Goal: Information Seeking & Learning: Find specific fact

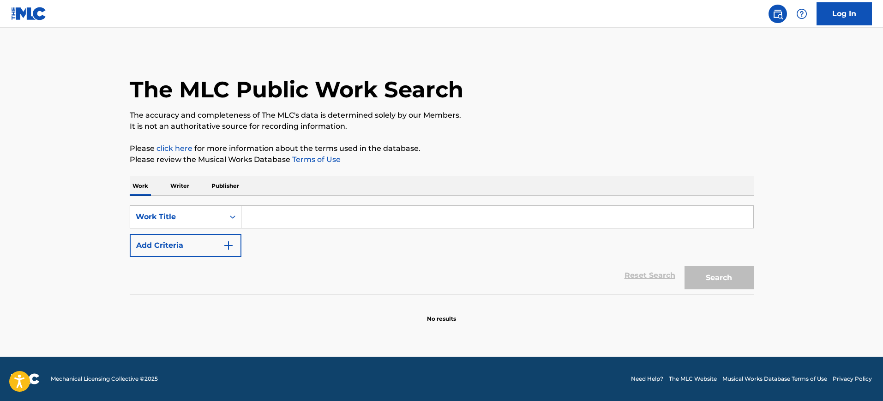
click at [251, 216] on input "Search Form" at bounding box center [497, 217] width 512 height 22
paste input "SINGLE"
type input "SINGLE"
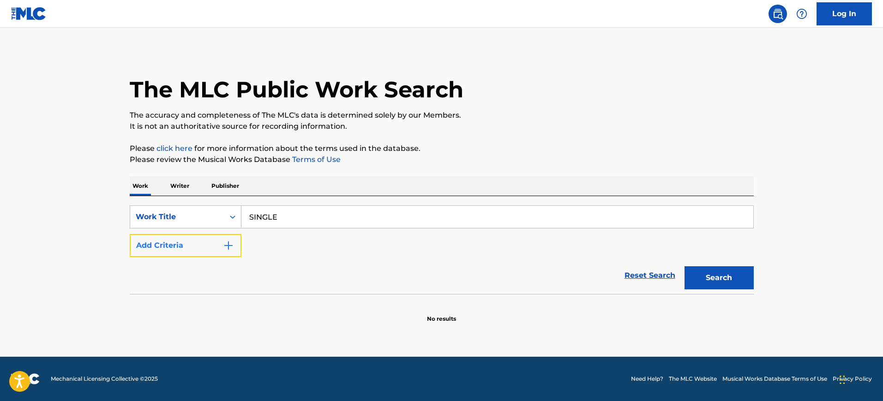
click at [224, 248] on img "Search Form" at bounding box center [228, 245] width 11 height 11
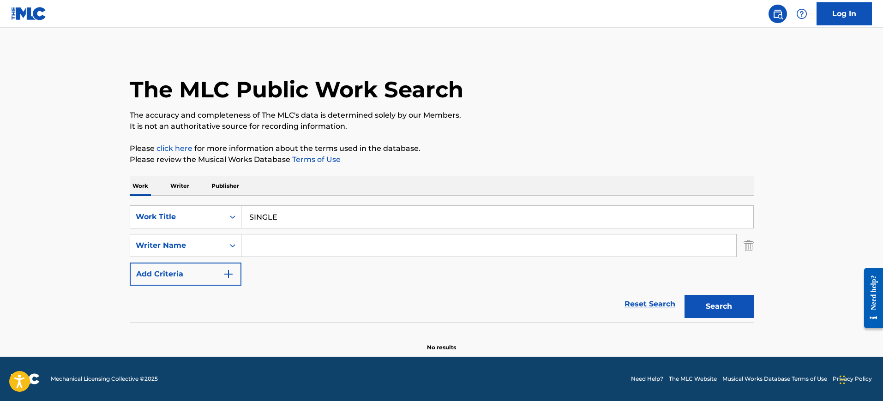
click at [258, 248] on input "Search Form" at bounding box center [488, 246] width 495 height 22
paste input "FREEDMAN"
type input "FREEDMAN"
click at [685, 295] on button "Search" at bounding box center [719, 306] width 69 height 23
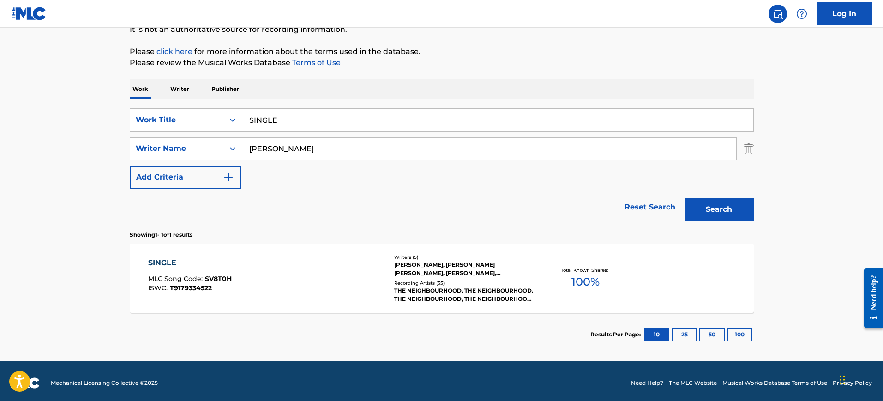
scroll to position [101, 0]
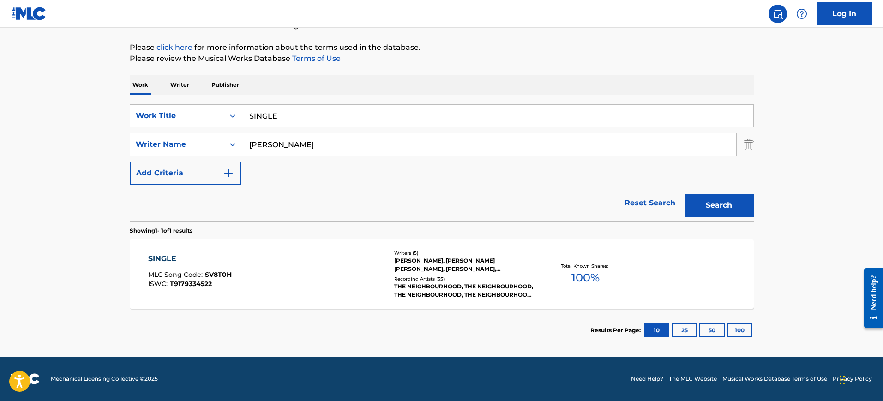
click at [284, 275] on div "SINGLE MLC Song Code : SV8T0H ISWC : T9179334522" at bounding box center [266, 274] width 237 height 42
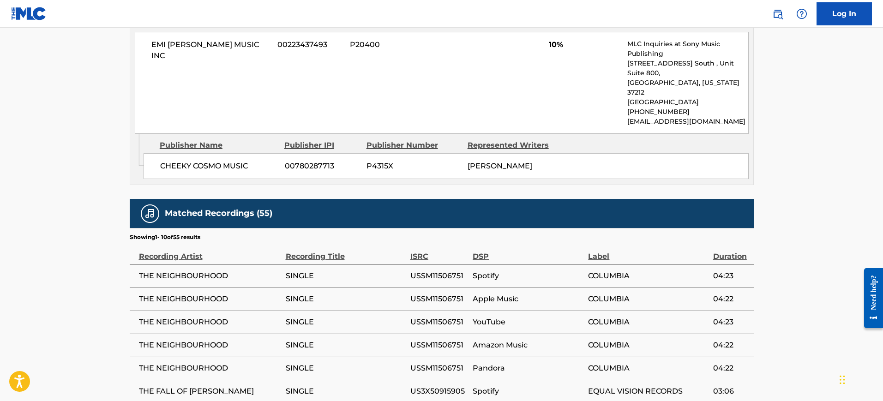
scroll to position [1523, 0]
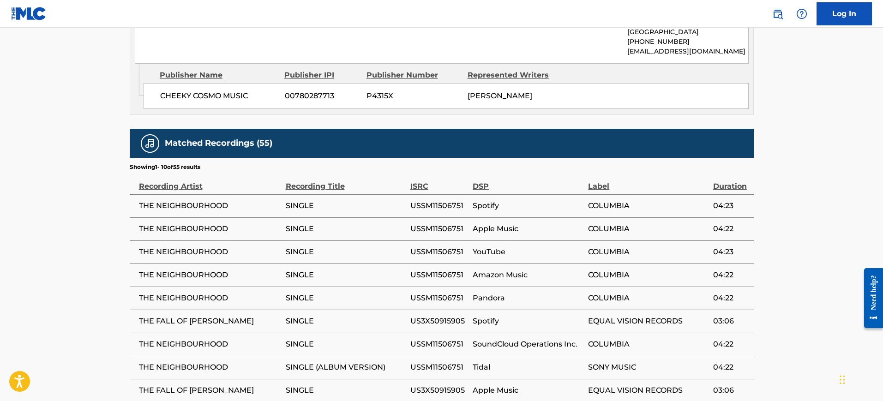
click at [381, 356] on td "SINGLE (ALBUM VERSION)" at bounding box center [348, 367] width 125 height 23
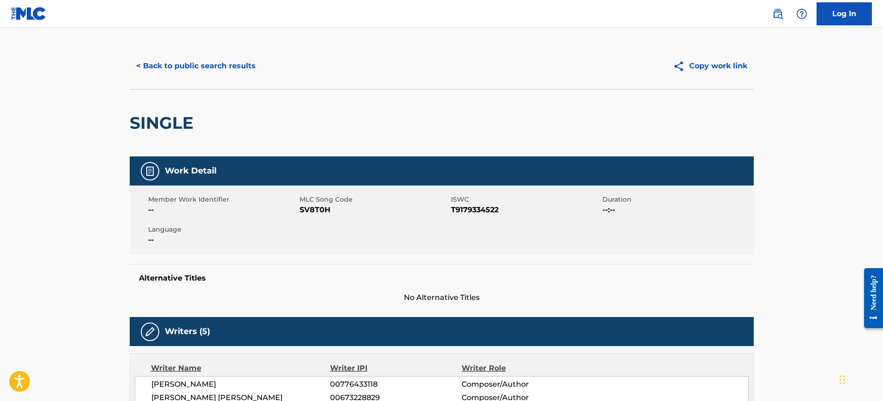
scroll to position [0, 0]
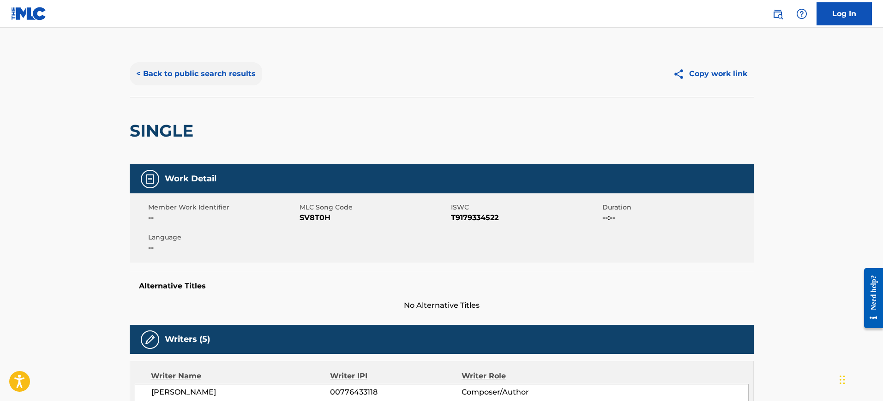
click at [190, 78] on button "< Back to public search results" at bounding box center [196, 73] width 133 height 23
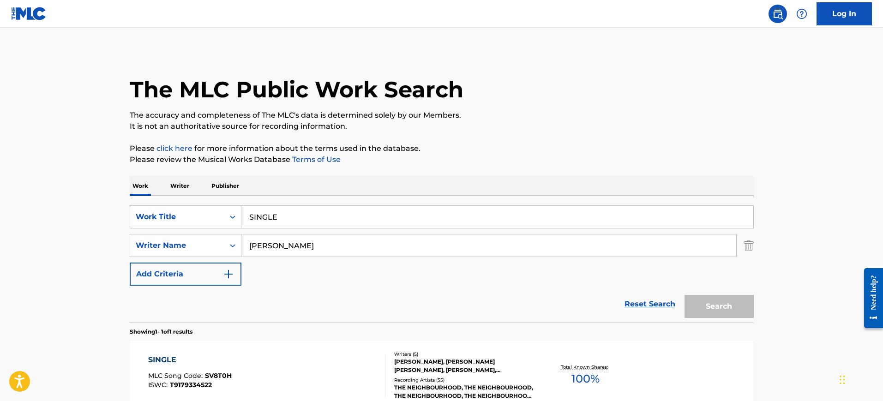
scroll to position [48, 0]
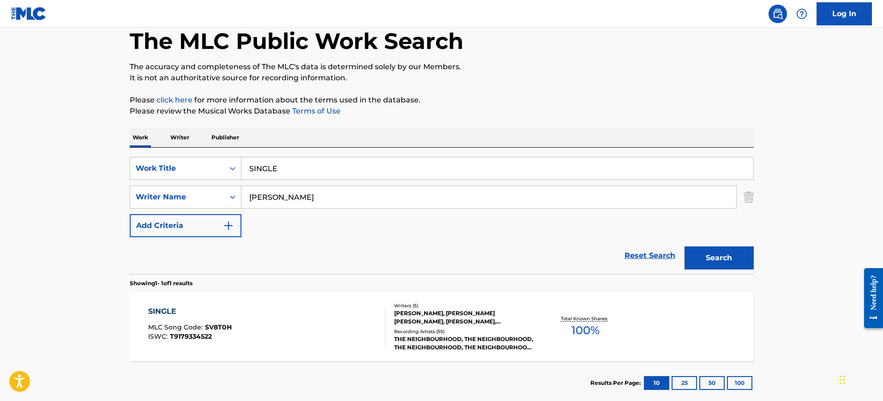
click at [630, 144] on div "Work Writer Publisher" at bounding box center [442, 137] width 624 height 19
click at [293, 173] on input "SINGLE" at bounding box center [497, 168] width 512 height 22
paste input "Coming Back To Life David Gilmour"
type input "Coming Back To Life David Gilmour"
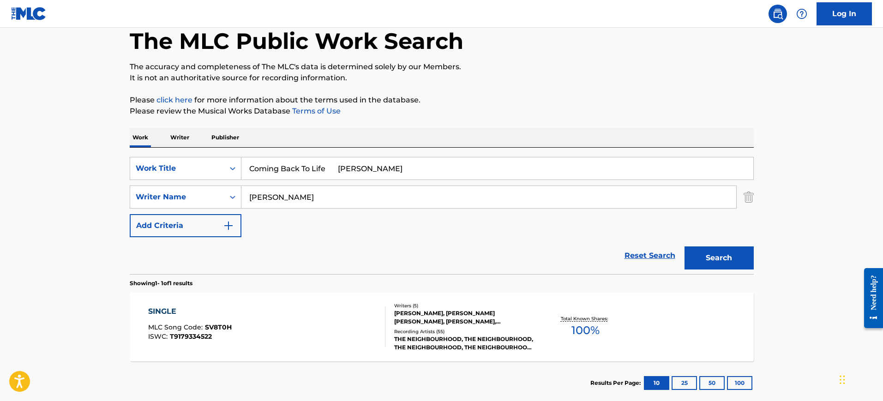
click at [282, 202] on input "FREEDMAN" at bounding box center [488, 197] width 495 height 22
paste input "Coming Back To Life David Gilmour"
type input "Coming Back To Life David Gilmour"
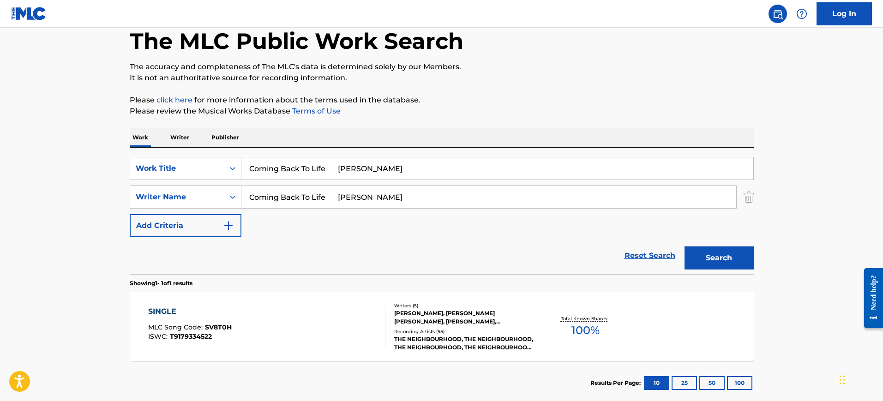
drag, startPoint x: 329, startPoint y: 168, endPoint x: 425, endPoint y: 179, distance: 96.7
click at [427, 179] on input "Coming Back To Life David Gilmour" at bounding box center [497, 168] width 512 height 22
type input "Coming Back To Life"
drag, startPoint x: 351, startPoint y: 196, endPoint x: 131, endPoint y: 180, distance: 220.4
click at [131, 180] on div "SearchWithCriteriabb85b97b-ae5b-4d80-9c65-93ae406c363a Work Title Coming Back T…" at bounding box center [442, 197] width 624 height 80
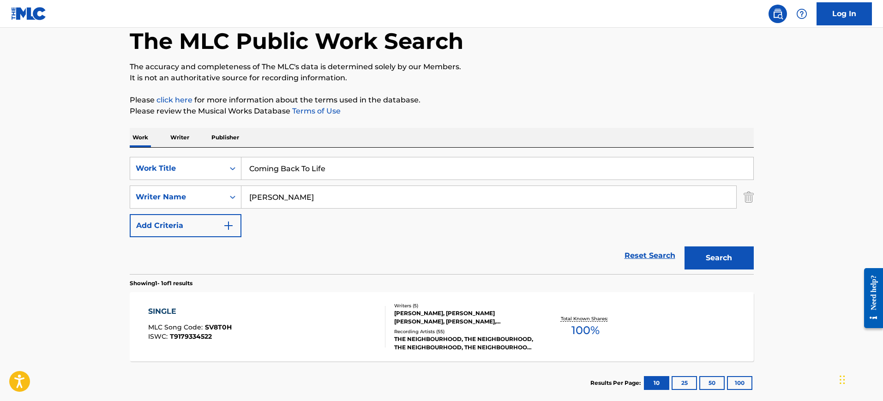
type input "Gilmour"
click at [685, 247] on button "Search" at bounding box center [719, 258] width 69 height 23
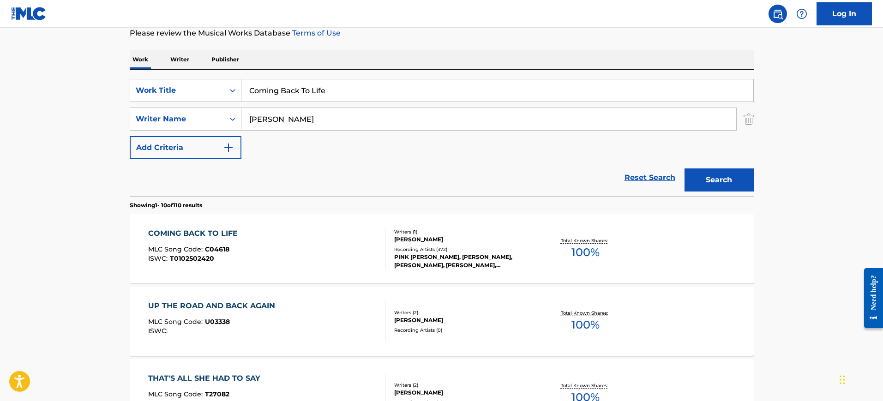
scroll to position [222, 0]
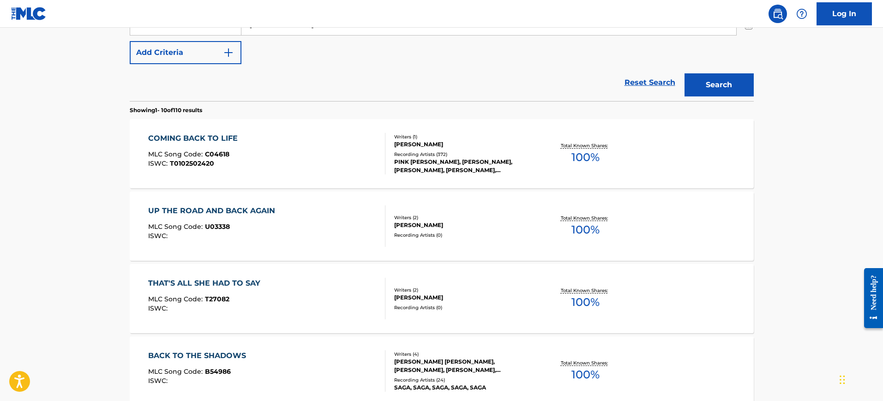
click at [311, 144] on div "COMING BACK TO LIFE MLC Song Code : C04618 ISWC : T0102502420" at bounding box center [266, 154] width 237 height 42
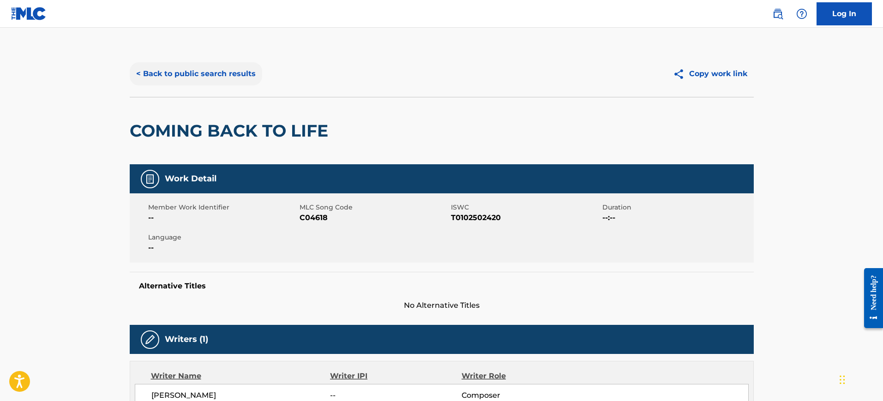
click at [175, 78] on button "< Back to public search results" at bounding box center [196, 73] width 133 height 23
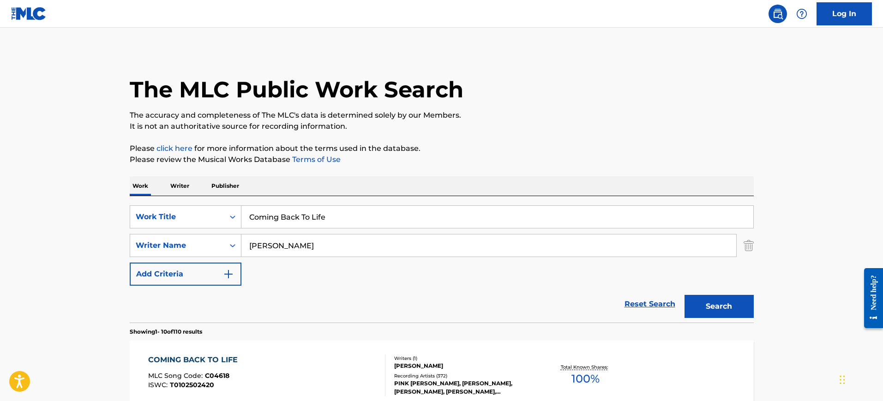
click at [338, 215] on input "Coming Back To Life" at bounding box center [497, 217] width 512 height 22
paste input "GOODBYE"
type input "GOODBYE"
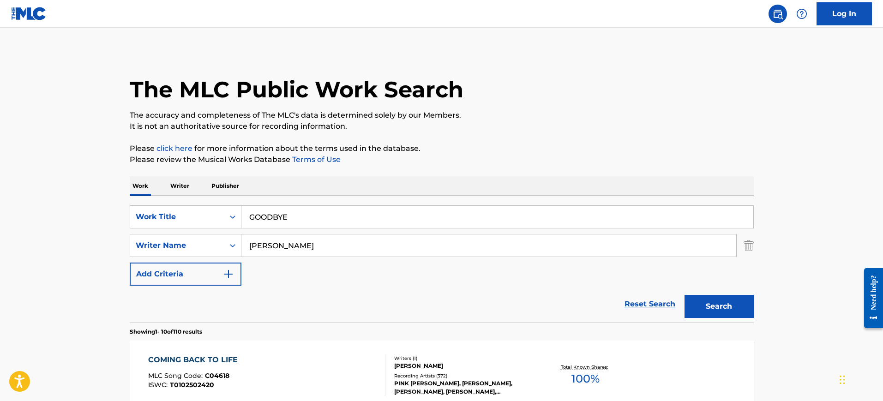
click at [314, 247] on input "Gilmour" at bounding box center [488, 246] width 495 height 22
click at [307, 253] on input "Gilmour" at bounding box center [488, 246] width 495 height 22
paste input "HIGGINBOTHAM"
type input "HIGGINBOTHAM"
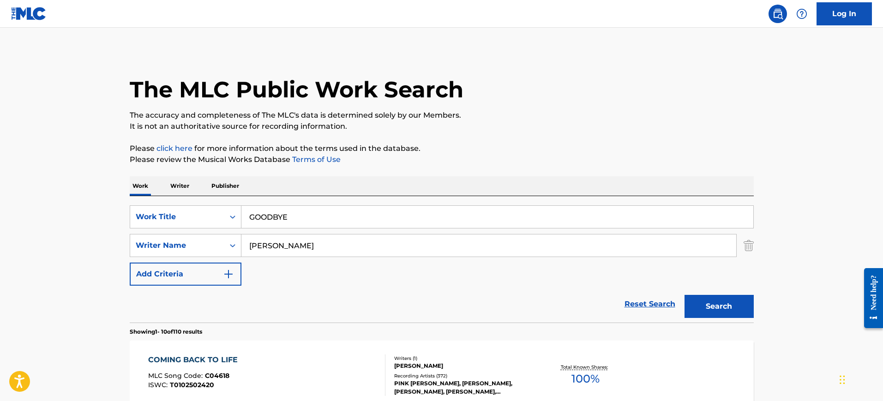
click at [685, 295] on button "Search" at bounding box center [719, 306] width 69 height 23
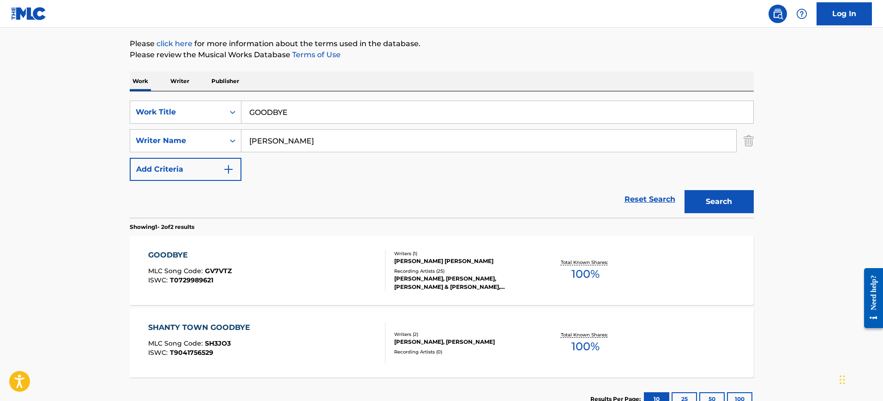
scroll to position [173, 0]
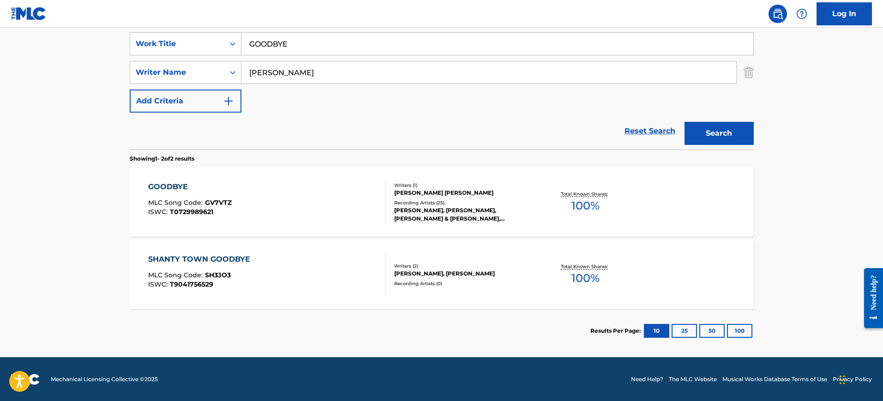
click at [252, 204] on div "GOODBYE MLC Song Code : GV7VTZ ISWC : T0729989621" at bounding box center [266, 202] width 237 height 42
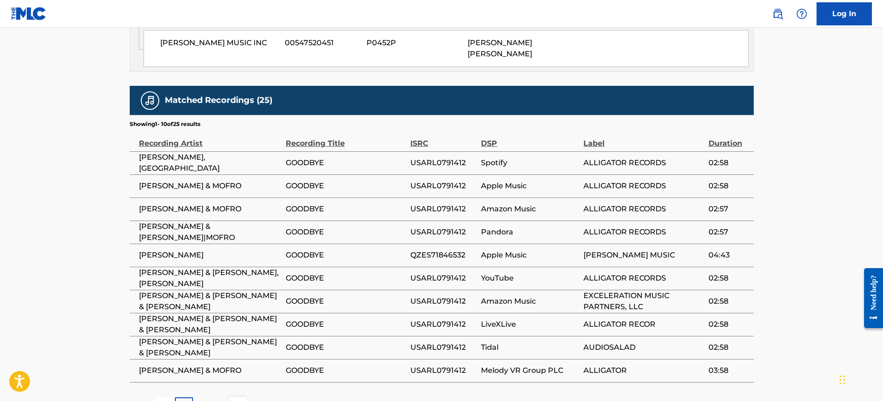
scroll to position [577, 0]
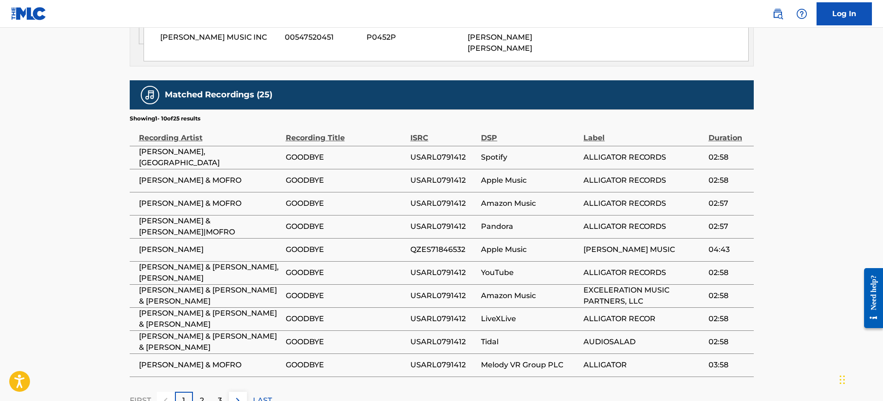
click at [303, 244] on span "GOODBYE" at bounding box center [346, 249] width 120 height 11
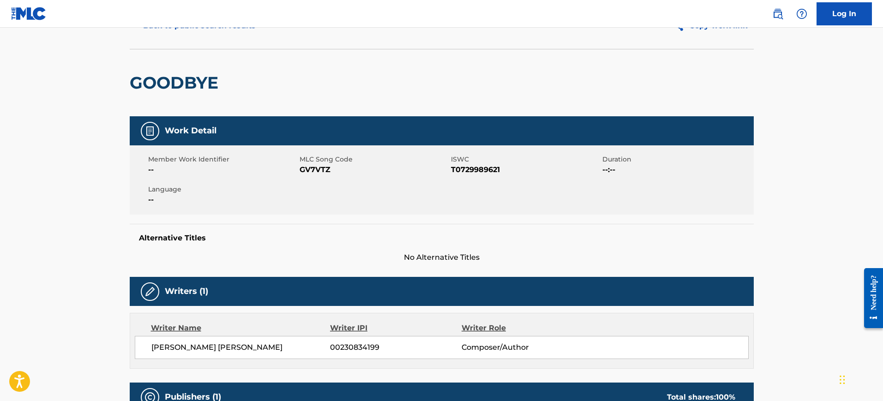
scroll to position [0, 0]
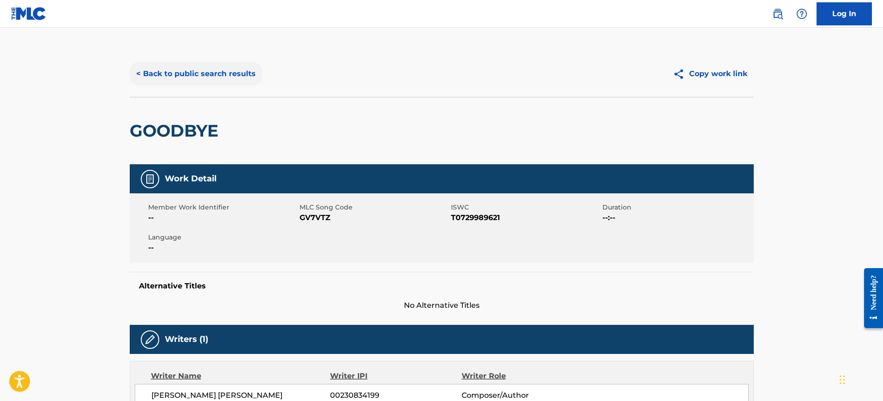
click at [194, 70] on button "< Back to public search results" at bounding box center [196, 73] width 133 height 23
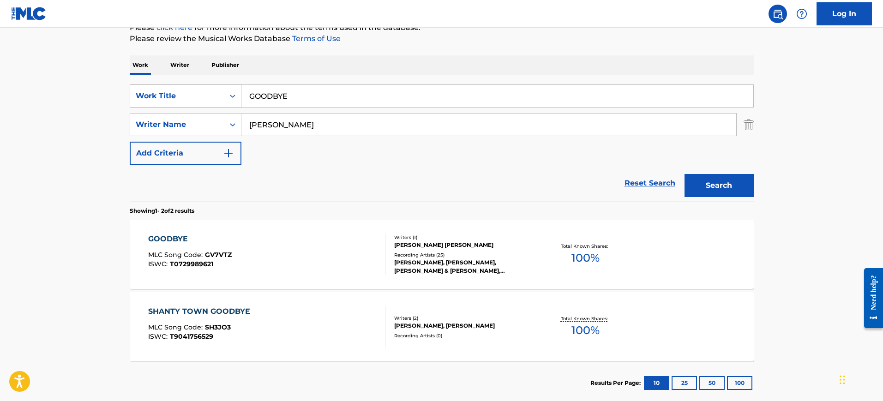
drag, startPoint x: 333, startPoint y: 92, endPoint x: 201, endPoint y: 96, distance: 132.1
click at [201, 96] on div "SearchWithCriteriabb85b97b-ae5b-4d80-9c65-93ae406c363a Work Title GOODBYE" at bounding box center [442, 95] width 624 height 23
paste input "CAPTAIN JACK DA COSTA, LIZA, NIEBERGALL"
type input "CAPTAIN JACK DA COSTA, LIZA, NIEBERGALL"
drag, startPoint x: 207, startPoint y: 126, endPoint x: 186, endPoint y: 126, distance: 21.7
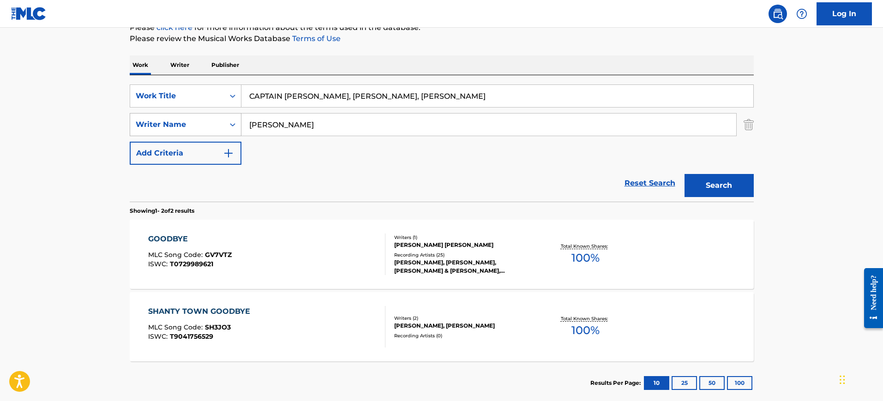
click at [186, 126] on div "SearchWithCriteria38835522-9de9-427c-8a46-49d5031774db Writer Name HIGGINBOTHAM" at bounding box center [442, 124] width 624 height 23
paste input "CAPTAIN JACK DA COSTA, LIZA, NIEBERGALL"
type input "CAPTAIN JACK DA COSTA, LIZA, NIEBERGALL"
drag, startPoint x: 309, startPoint y: 97, endPoint x: 534, endPoint y: 115, distance: 225.6
click at [534, 115] on div "SearchWithCriteriabb85b97b-ae5b-4d80-9c65-93ae406c363a Work Title CAPTAIN JACK …" at bounding box center [442, 124] width 624 height 80
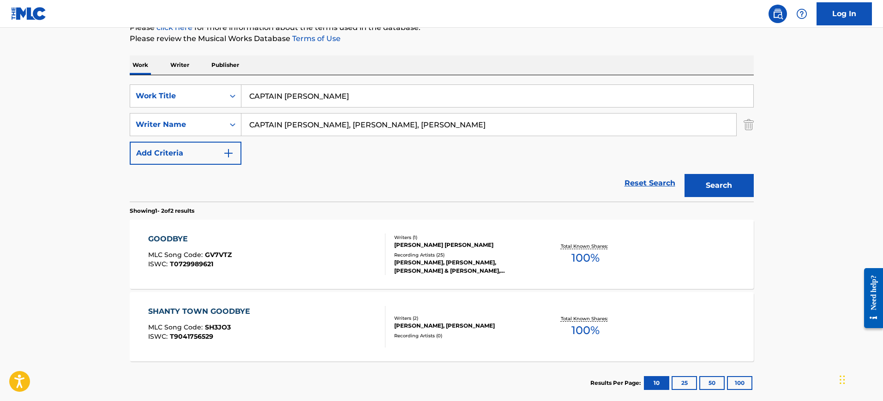
type input "CAPTAIN [PERSON_NAME]"
drag, startPoint x: 377, startPoint y: 125, endPoint x: 135, endPoint y: 124, distance: 242.0
click at [135, 124] on div "SearchWithCriteria38835522-9de9-427c-8a46-49d5031774db Writer Name CAPTAIN JACK…" at bounding box center [442, 124] width 624 height 23
type input "NIEBERGALL"
click at [685, 174] on button "Search" at bounding box center [719, 185] width 69 height 23
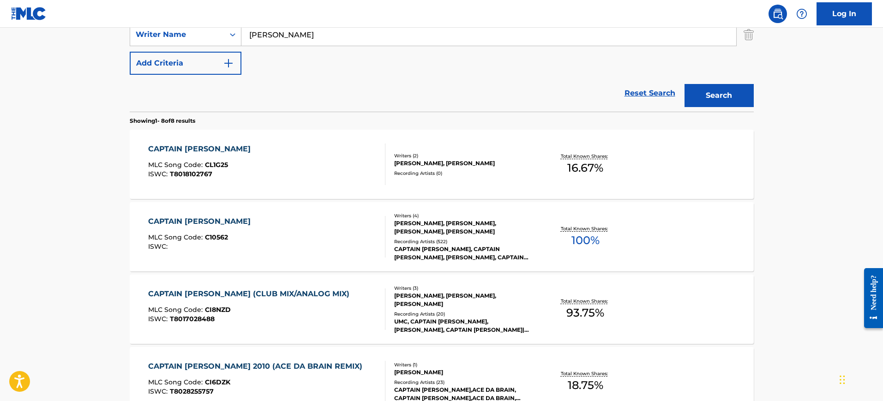
scroll to position [236, 0]
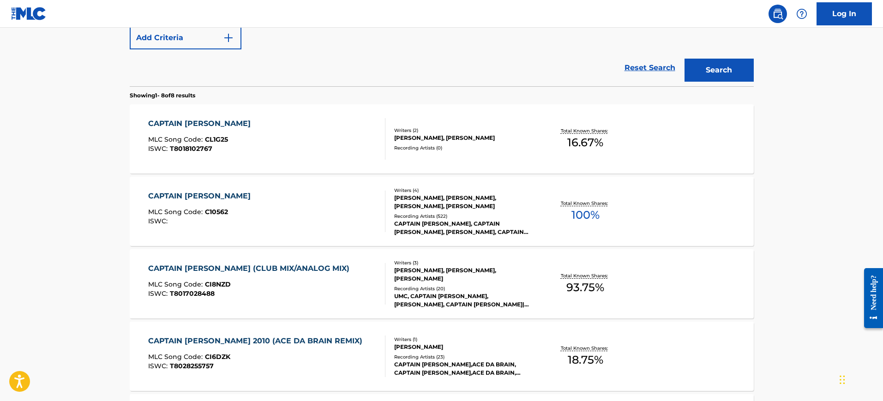
click at [251, 199] on div "CAPTAIN JACK MLC Song Code : C10562 ISWC :" at bounding box center [266, 212] width 237 height 42
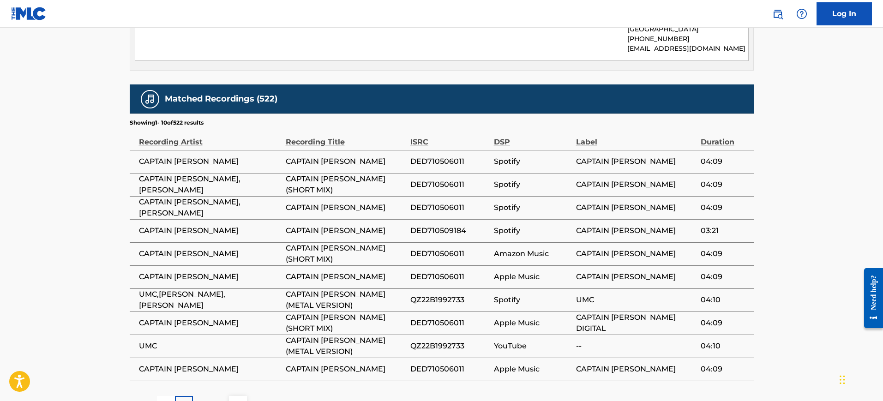
scroll to position [607, 0]
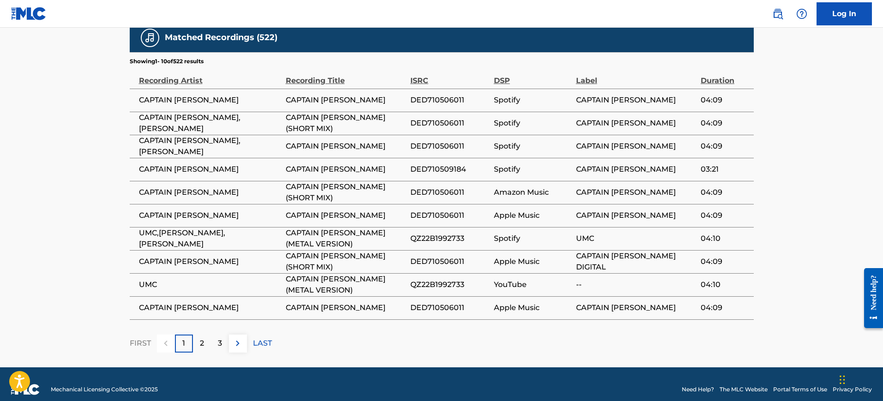
click at [396, 253] on td "CAPTAIN [PERSON_NAME] (SHORT MIX)" at bounding box center [348, 261] width 125 height 23
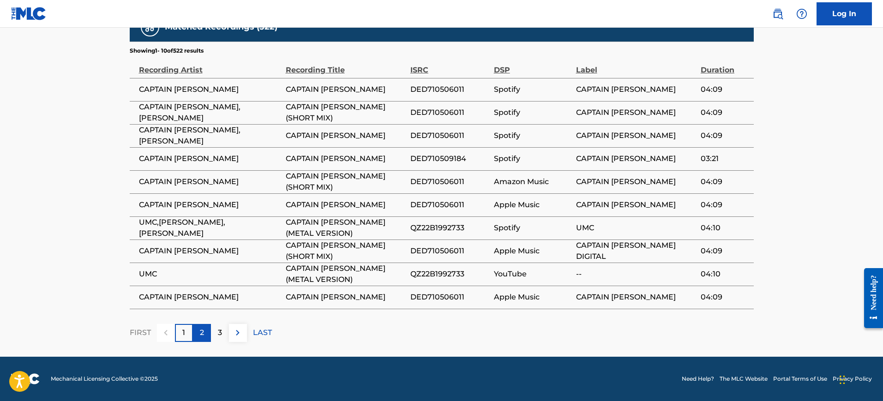
click at [205, 336] on div "2" at bounding box center [202, 333] width 18 height 18
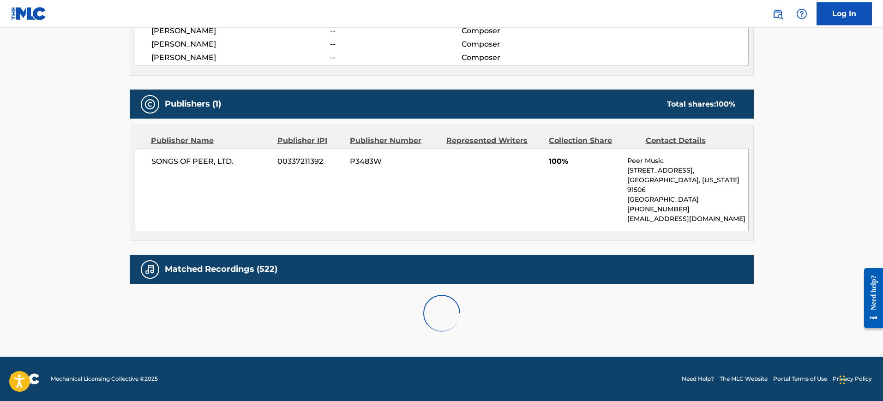
scroll to position [617, 0]
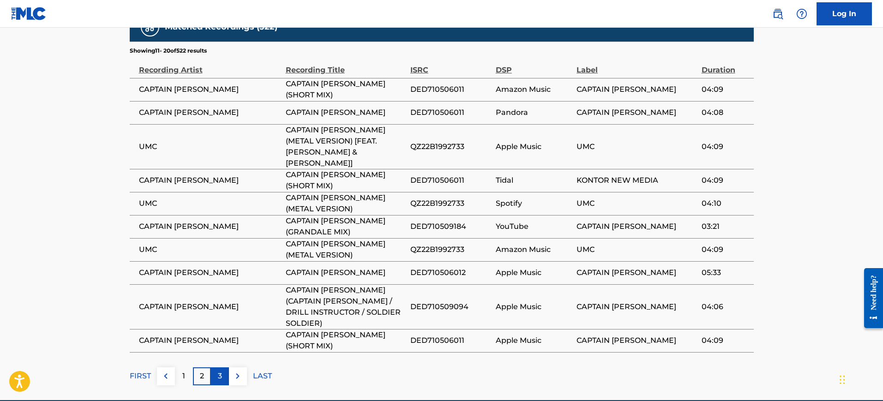
click at [217, 368] on div "3" at bounding box center [220, 377] width 18 height 18
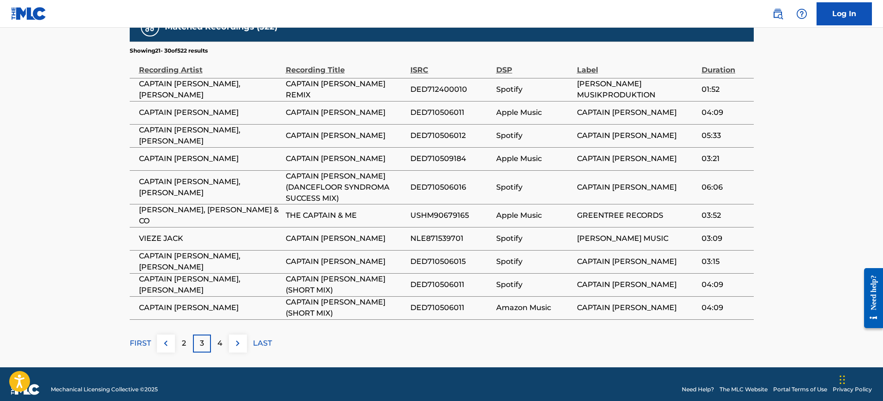
click at [261, 210] on span "ANDRUS, BLACKWOOD & CO" at bounding box center [210, 216] width 142 height 22
click at [213, 335] on div "4" at bounding box center [220, 344] width 18 height 18
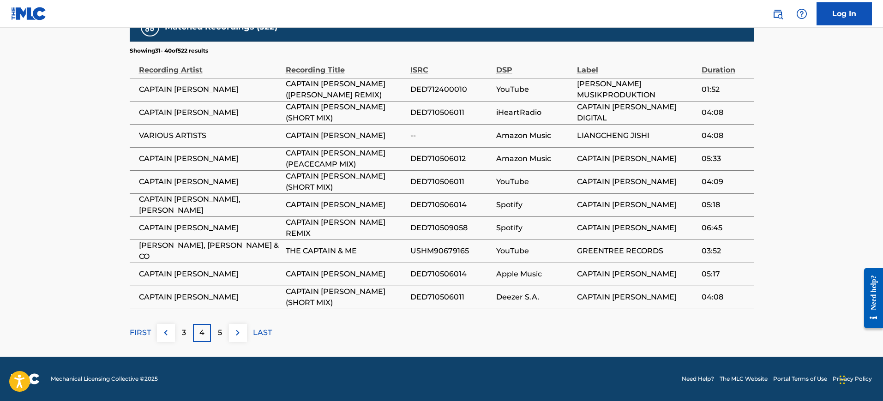
click at [350, 186] on span "CAPTAIN [PERSON_NAME] (SHORT MIX)" at bounding box center [346, 182] width 120 height 22
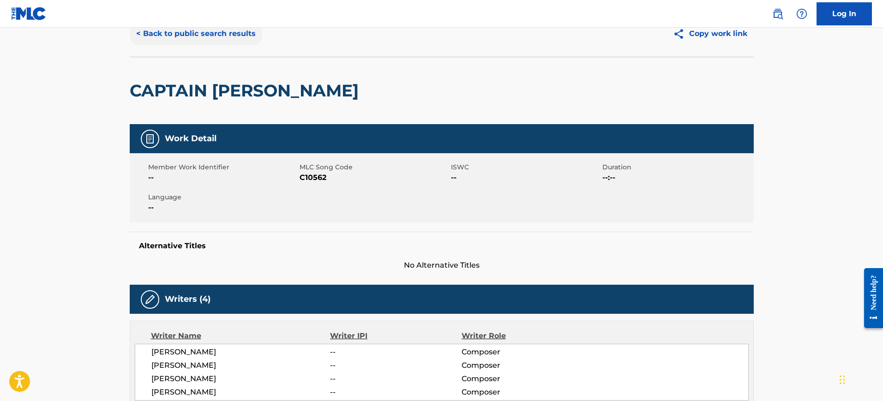
click at [174, 39] on button "< Back to public search results" at bounding box center [196, 33] width 133 height 23
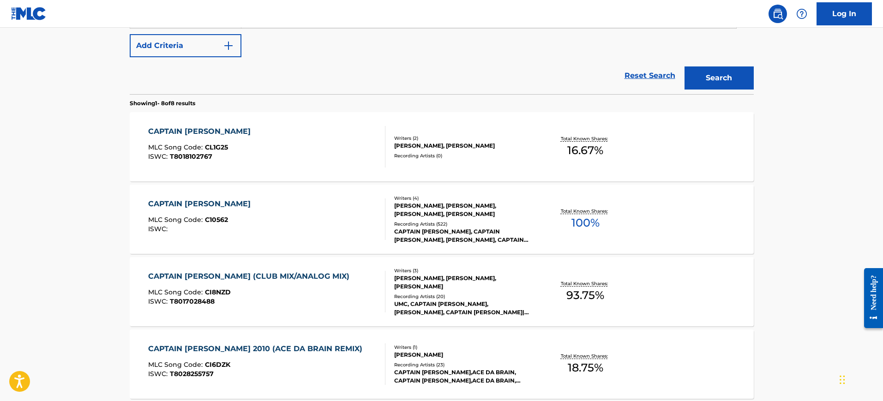
scroll to position [116, 0]
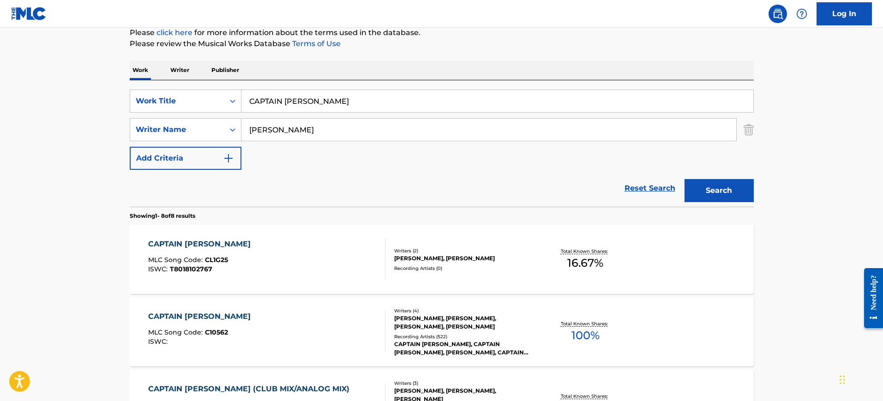
drag, startPoint x: 317, startPoint y: 103, endPoint x: 289, endPoint y: 115, distance: 31.0
click at [241, 103] on input "CAPTAIN [PERSON_NAME]" at bounding box center [497, 101] width 512 height 22
paste input "MY TECH WORLD BOBAN APOSTOLOV"
type input "MY TECH WORLD BOBAN APOSTOLOV"
drag, startPoint x: 314, startPoint y: 131, endPoint x: 224, endPoint y: 134, distance: 89.6
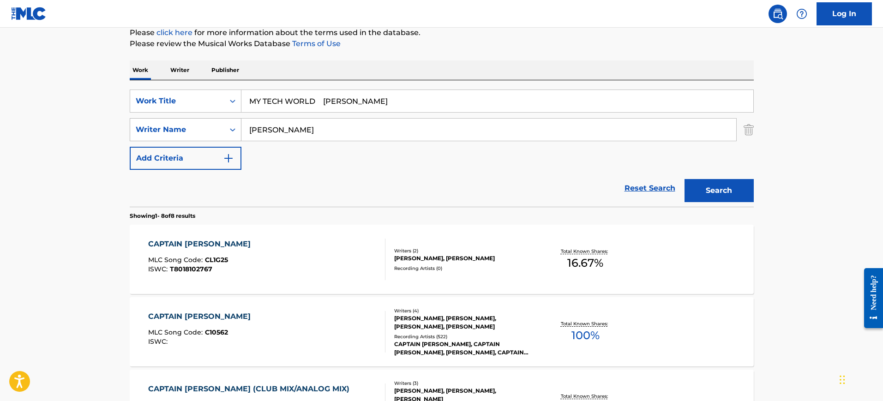
click at [224, 134] on div "SearchWithCriteria38835522-9de9-427c-8a46-49d5031774db Writer Name NIEBERGALL" at bounding box center [442, 129] width 624 height 23
paste input "MY TECH WORLD BOBAN APOSTOLOV"
type input "MY TECH WORLD BOBAN APOSTOLOV"
drag, startPoint x: 318, startPoint y: 97, endPoint x: 539, endPoint y: 108, distance: 221.9
click at [539, 108] on input "MY TECH WORLD BOBAN APOSTOLOV" at bounding box center [497, 101] width 512 height 22
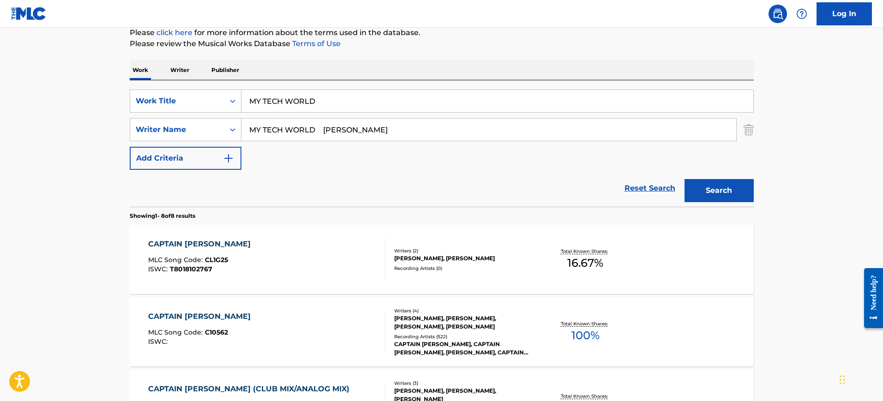
type input "MY TECH WORLD"
drag, startPoint x: 362, startPoint y: 126, endPoint x: 130, endPoint y: 138, distance: 231.6
click at [131, 138] on div "SearchWithCriteria38835522-9de9-427c-8a46-49d5031774db Writer Name MY TECH WORL…" at bounding box center [442, 129] width 624 height 23
type input "APOSTOLOV"
click at [685, 179] on button "Search" at bounding box center [719, 190] width 69 height 23
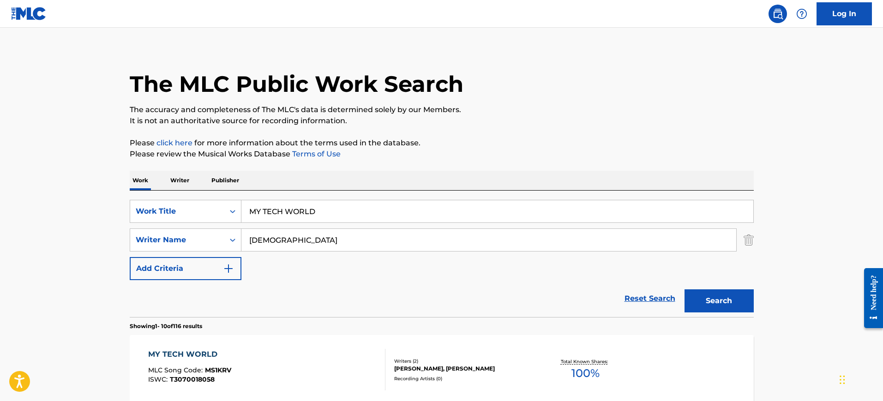
scroll to position [0, 0]
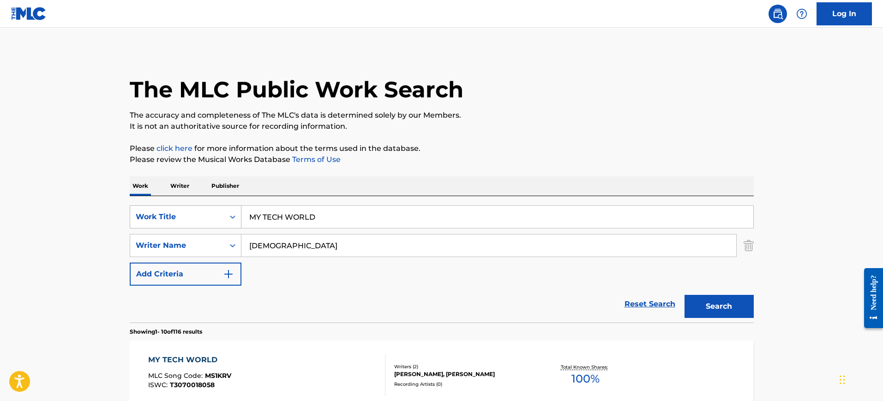
drag, startPoint x: 317, startPoint y: 217, endPoint x: 209, endPoint y: 225, distance: 107.9
click at [210, 224] on div "SearchWithCriteriabb85b97b-ae5b-4d80-9c65-93ae406c363a Work Title MY TECH WORLD" at bounding box center [442, 216] width 624 height 23
paste input "Huevos De Toro Acosta Tino"
type input "Huevos De Toro Acosta Tino"
drag, startPoint x: 313, startPoint y: 249, endPoint x: 184, endPoint y: 251, distance: 128.4
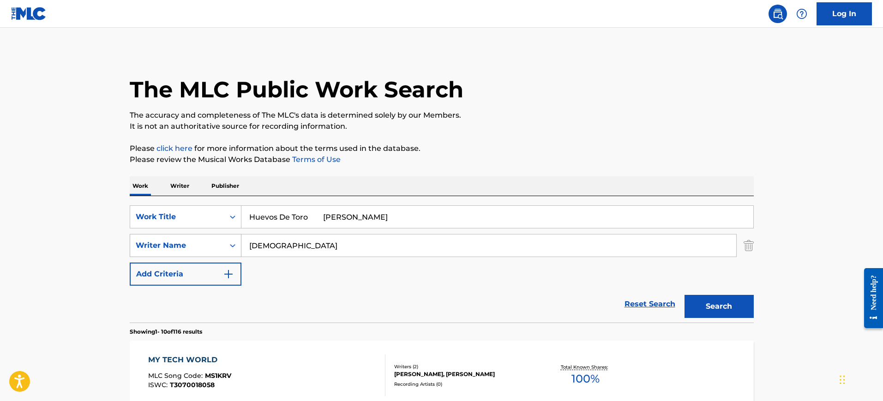
click at [185, 251] on div "SearchWithCriteria38835522-9de9-427c-8a46-49d5031774db Writer Name APOSTOLOV" at bounding box center [442, 245] width 624 height 23
paste input "Huevos De Toro Acosta Tino"
type input "Huevos De Toro Acosta Tino"
drag, startPoint x: 308, startPoint y: 217, endPoint x: 429, endPoint y: 218, distance: 120.5
click at [429, 218] on input "Huevos De Toro Acosta Tino" at bounding box center [497, 217] width 512 height 22
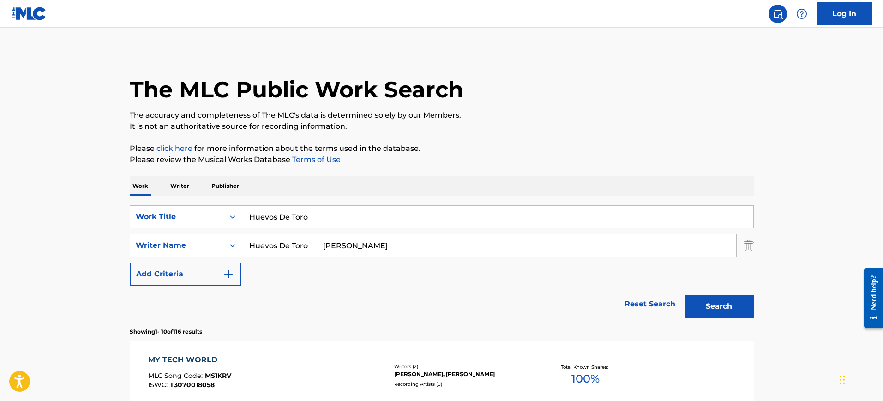
type input "Huevos De Toro"
click at [308, 248] on input "Huevos De Toro Acosta Tino" at bounding box center [488, 246] width 495 height 22
drag, startPoint x: 312, startPoint y: 246, endPoint x: 182, endPoint y: 253, distance: 130.0
click at [181, 253] on div "SearchWithCriteria38835522-9de9-427c-8a46-49d5031774db Writer Name Huevos De To…" at bounding box center [442, 245] width 624 height 23
click at [685, 295] on button "Search" at bounding box center [719, 306] width 69 height 23
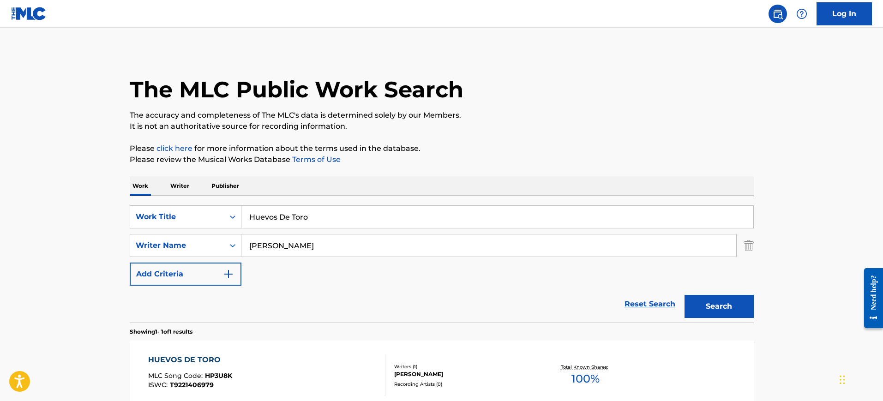
scroll to position [101, 0]
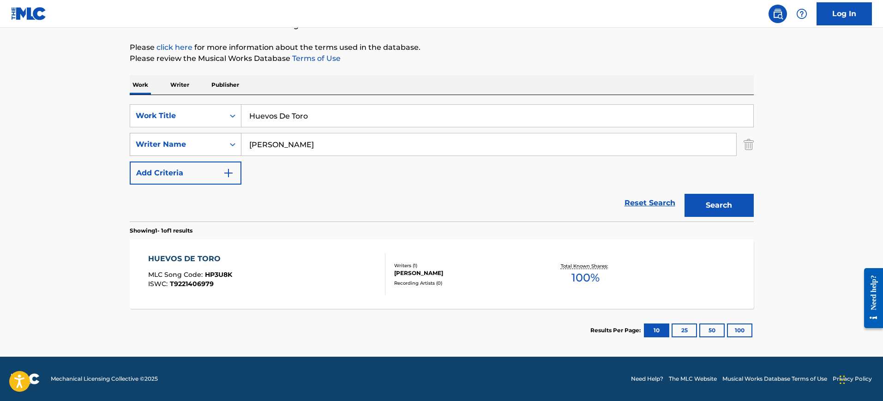
click at [166, 151] on div "SearchWithCriteria38835522-9de9-427c-8a46-49d5031774db Writer Name Acosta Tino" at bounding box center [442, 144] width 624 height 23
paste input "FAUSTINO"
type input "FAUSTINO"
click at [685, 194] on button "Search" at bounding box center [719, 205] width 69 height 23
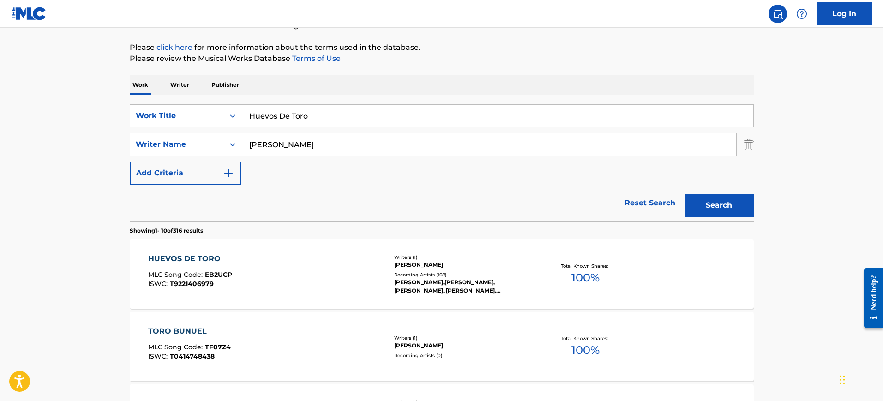
click at [222, 265] on div "HUEVOS DE TORO MLC Song Code : EB2UCP ISWC : T9221406979" at bounding box center [190, 274] width 84 height 42
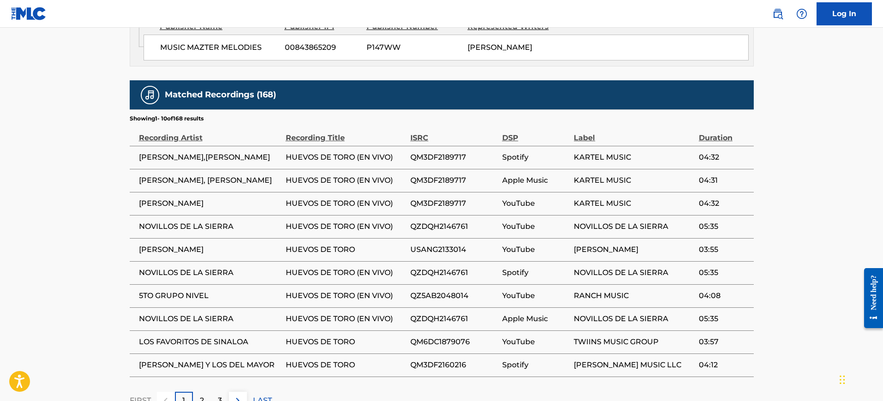
scroll to position [577, 0]
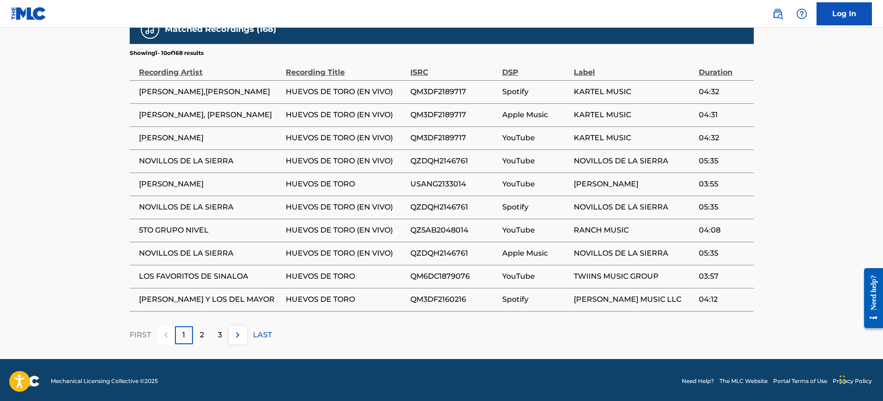
click at [515, 151] on td "YouTube" at bounding box center [538, 161] width 72 height 23
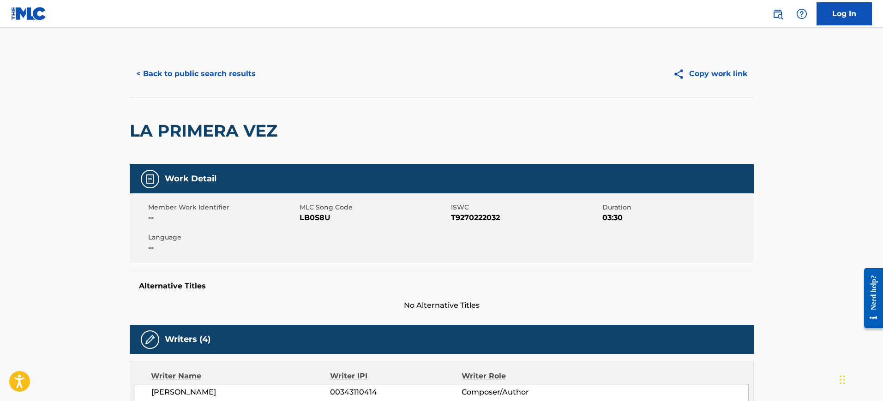
drag, startPoint x: 193, startPoint y: 77, endPoint x: 544, endPoint y: 111, distance: 353.0
click at [193, 77] on button "< Back to public search results" at bounding box center [196, 73] width 133 height 23
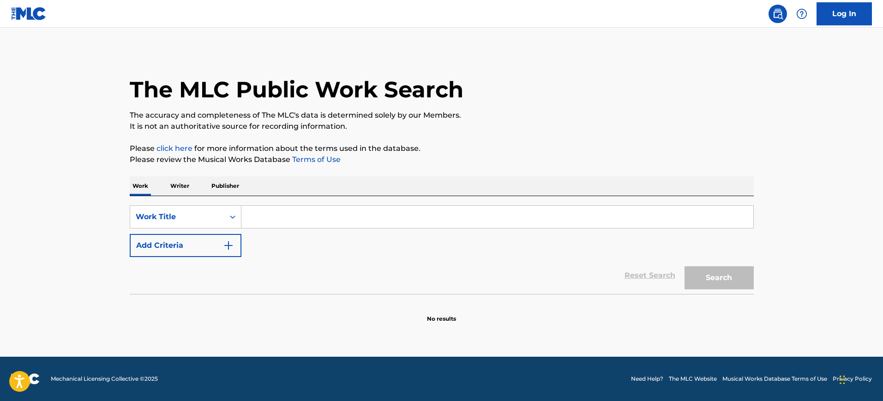
drag, startPoint x: 273, startPoint y: 213, endPoint x: 253, endPoint y: 225, distance: 23.2
click at [270, 214] on input "Search Form" at bounding box center [497, 217] width 512 height 22
paste input "Coming Back To Life"
type input "Coming Back To Life"
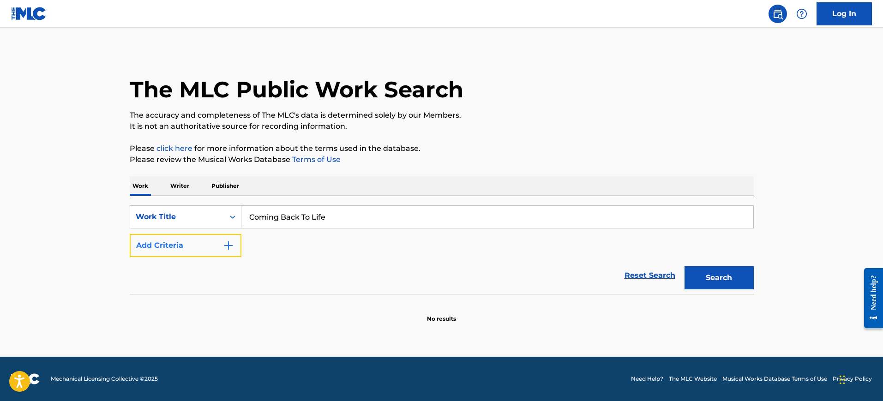
click at [223, 245] on img "Search Form" at bounding box center [228, 245] width 11 height 11
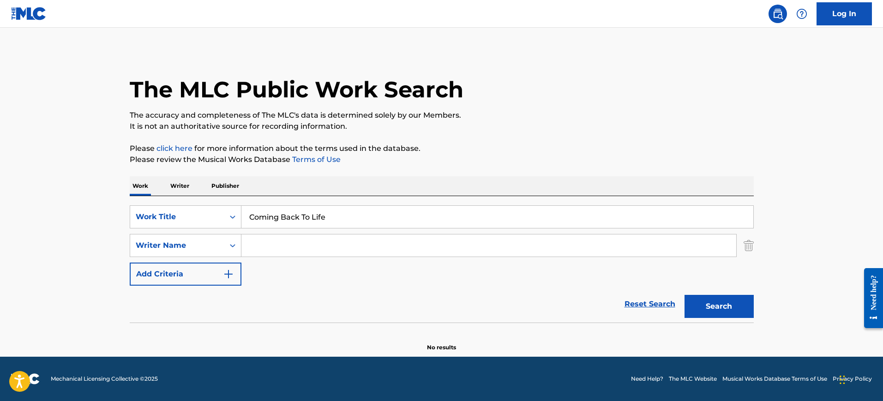
drag, startPoint x: 266, startPoint y: 243, endPoint x: 285, endPoint y: 245, distance: 19.4
click at [265, 243] on input "Search Form" at bounding box center [488, 246] width 495 height 22
click at [264, 261] on div "SearchWithCriteria1f6fd804-dac9-4f39-8801-945c989c023d Work Title Coming Back T…" at bounding box center [442, 245] width 624 height 80
click at [263, 244] on input "Search Form" at bounding box center [488, 246] width 495 height 22
paste input "[PERSON_NAME]"
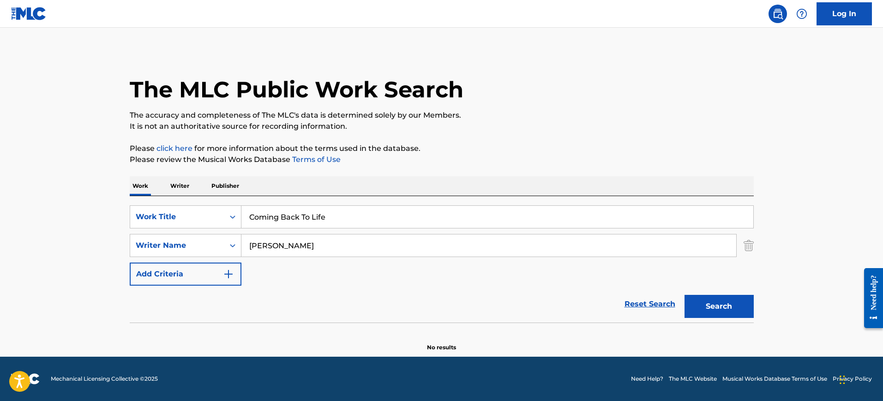
type input "[PERSON_NAME]"
click at [685, 295] on button "Search" at bounding box center [719, 306] width 69 height 23
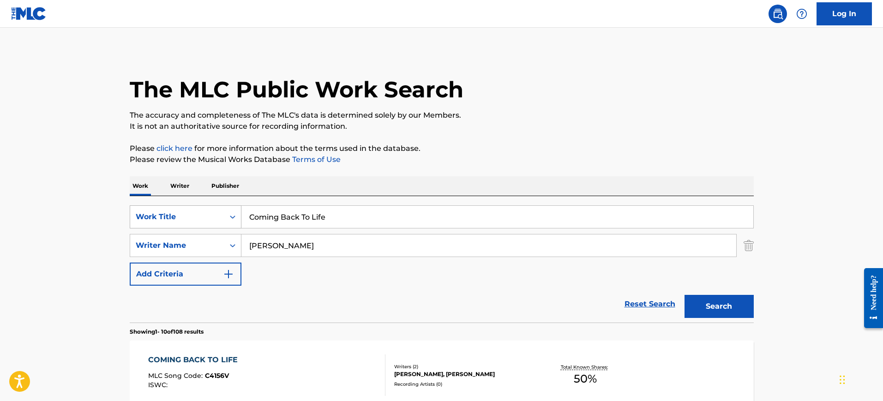
drag, startPoint x: 336, startPoint y: 214, endPoint x: 203, endPoint y: 223, distance: 132.8
click at [209, 223] on div "SearchWithCriteria1f6fd804-dac9-4f39-8801-945c989c023d Work Title Coming Back T…" at bounding box center [442, 216] width 624 height 23
paste input "GOODBYE"
type input "GOODBYE"
drag, startPoint x: 290, startPoint y: 247, endPoint x: 171, endPoint y: 264, distance: 120.2
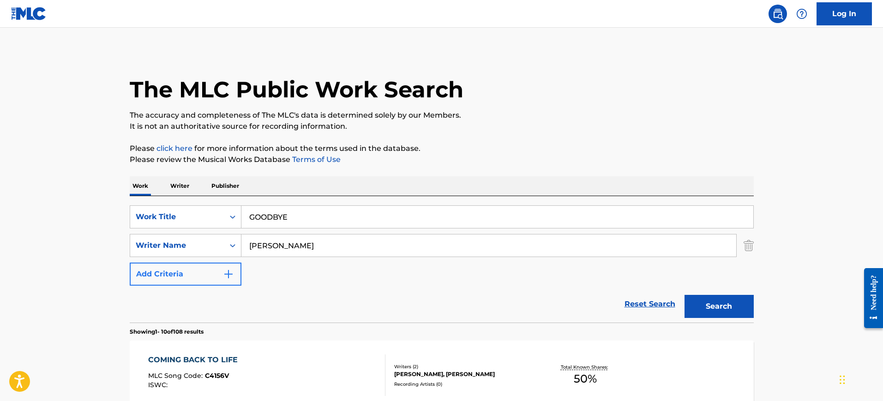
click at [171, 264] on div "SearchWithCriteria1f6fd804-dac9-4f39-8801-945c989c023d Work Title GOODBYE Searc…" at bounding box center [442, 245] width 624 height 80
paste input "[PERSON_NAME]"
type input "[PERSON_NAME]"
click at [685, 295] on button "Search" at bounding box center [719, 306] width 69 height 23
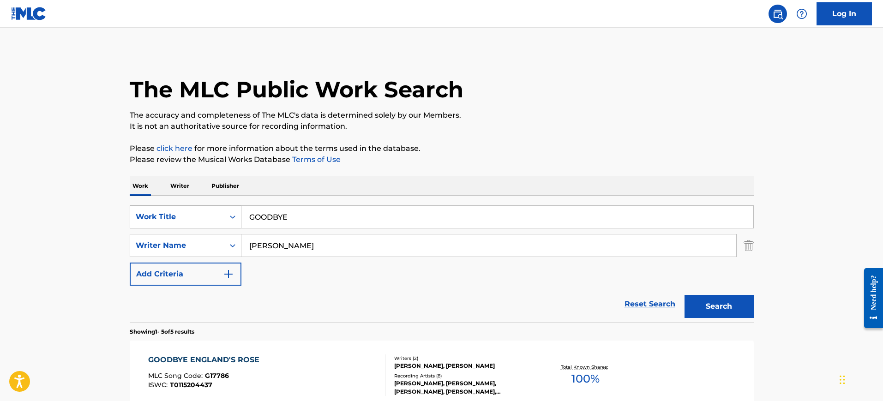
drag, startPoint x: 236, startPoint y: 223, endPoint x: 464, endPoint y: 213, distance: 228.3
click at [163, 224] on div "SearchWithCriteria1f6fd804-dac9-4f39-8801-945c989c023d Work Title GOODBYE" at bounding box center [442, 216] width 624 height 23
paste input "CAPTAIN [PERSON_NAME]"
type input "CAPTAIN [PERSON_NAME]"
drag, startPoint x: 284, startPoint y: 255, endPoint x: 154, endPoint y: 240, distance: 131.6
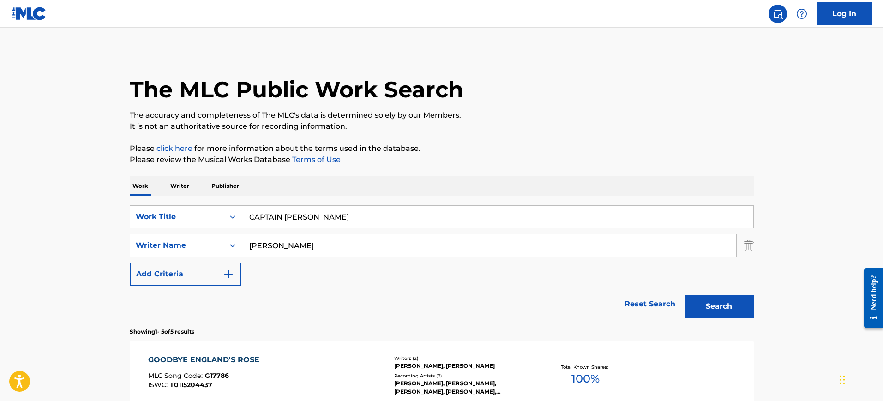
click at [154, 240] on div "SearchWithCriteria17ae07ff-feb8-4206-91bf-ec4bc2002b49 Writer Name [PERSON_NAME]" at bounding box center [442, 245] width 624 height 23
paste input "[PERSON_NAME]"
type input "[PERSON_NAME]"
click at [685, 295] on button "Search" at bounding box center [719, 306] width 69 height 23
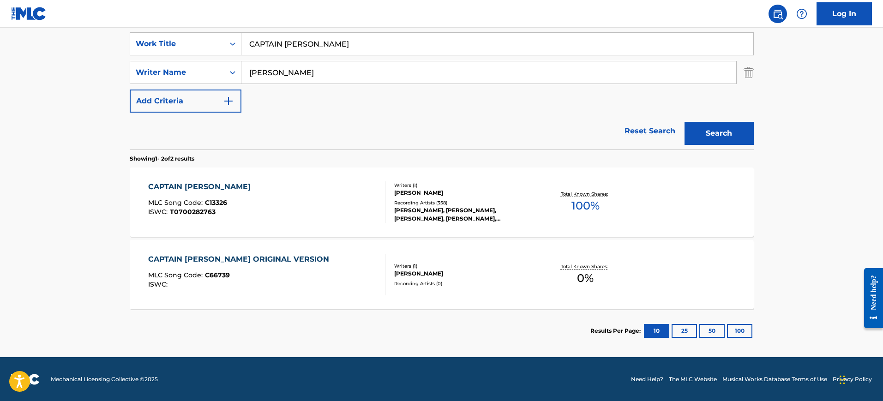
click at [295, 200] on div "CAPTAIN [PERSON_NAME] MLC Song Code : C13326 ISWC : T0700282763" at bounding box center [266, 202] width 237 height 42
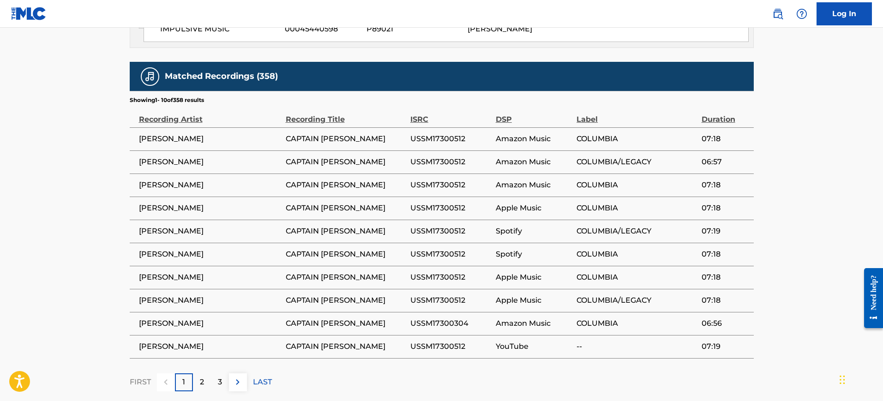
scroll to position [607, 0]
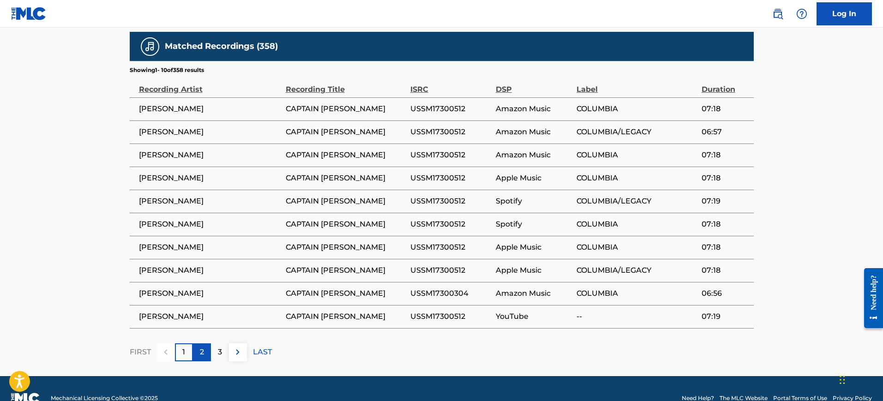
click at [196, 344] on div "2" at bounding box center [202, 353] width 18 height 18
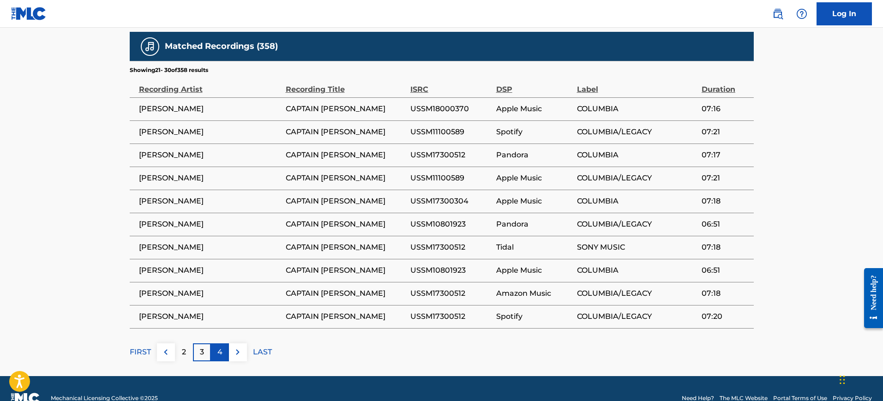
click at [217, 344] on div "4" at bounding box center [220, 353] width 18 height 18
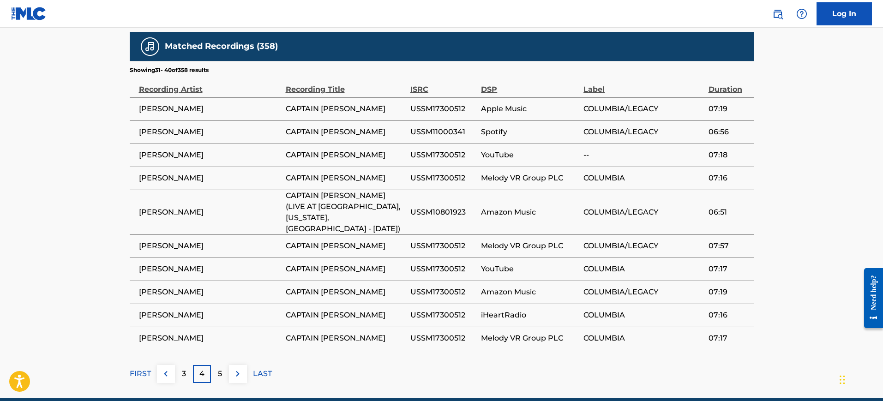
click at [217, 365] on div "5" at bounding box center [220, 374] width 18 height 18
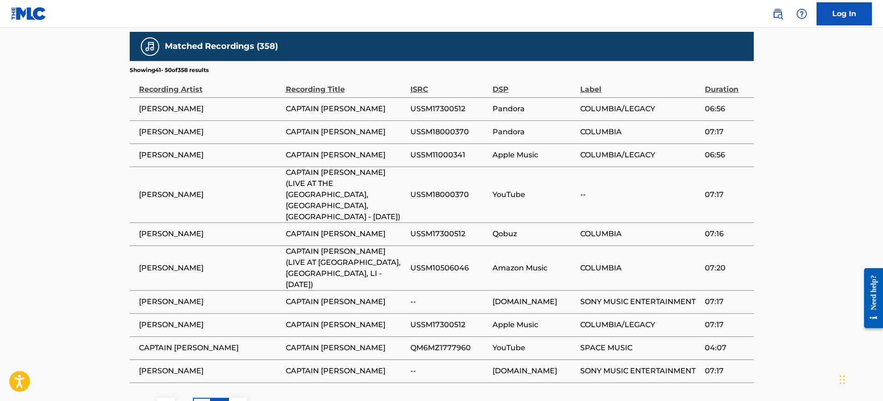
click at [219, 401] on p "6" at bounding box center [219, 406] width 5 height 11
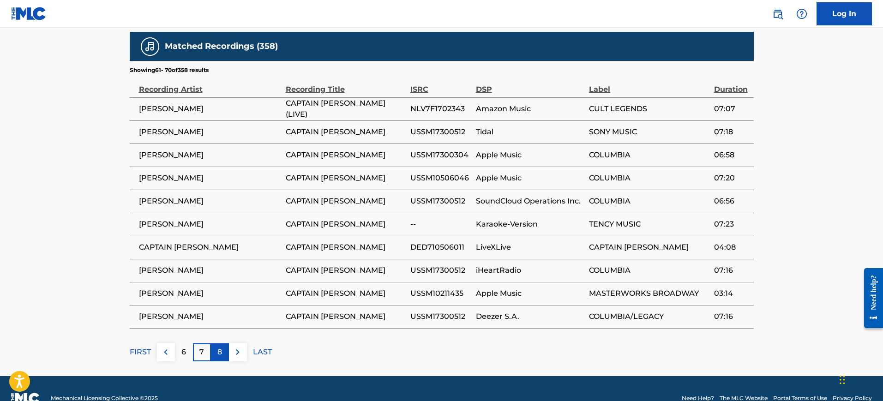
click at [221, 344] on div "8" at bounding box center [220, 353] width 18 height 18
